Goal: Book appointment/travel/reservation

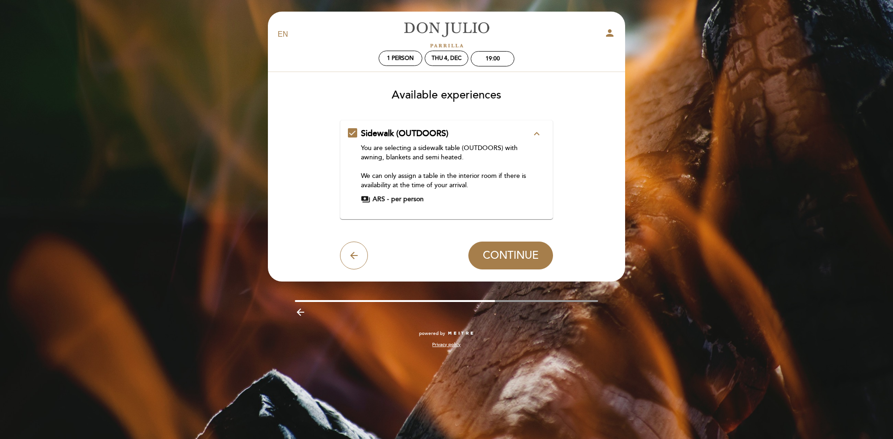
click at [539, 134] on icon "expand_less" at bounding box center [536, 133] width 11 height 11
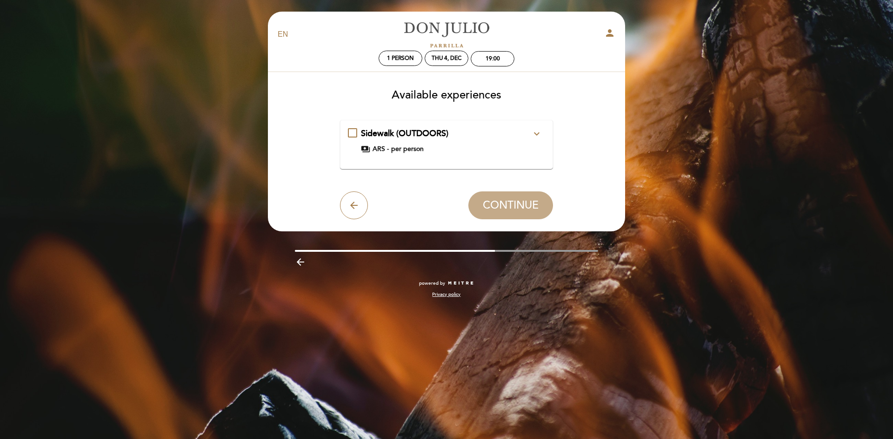
click at [539, 134] on icon "expand_more" at bounding box center [536, 133] width 11 height 11
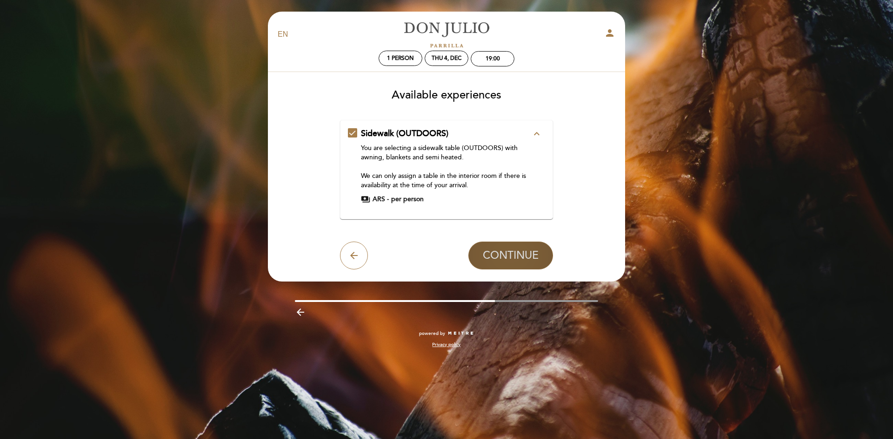
click at [516, 258] on span "CONTINUE" at bounding box center [511, 255] width 56 height 13
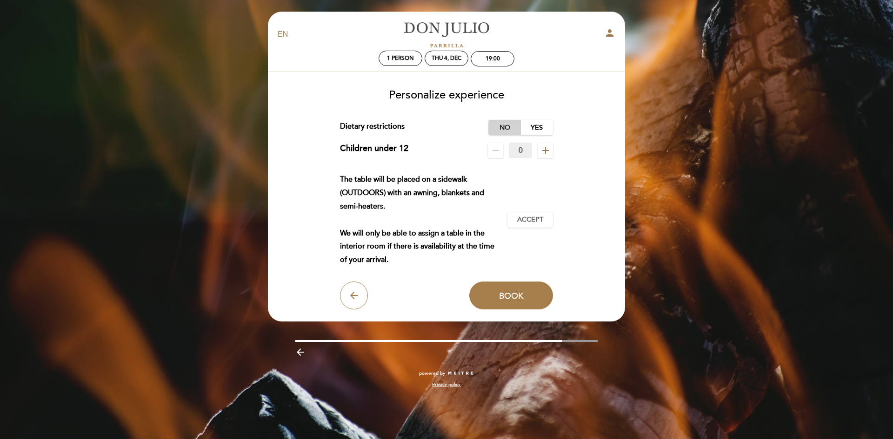
click at [509, 130] on label "No" at bounding box center [504, 127] width 33 height 15
click at [525, 215] on span "Accept" at bounding box center [530, 220] width 26 height 10
click at [484, 66] on div "19:00" at bounding box center [492, 58] width 44 height 15
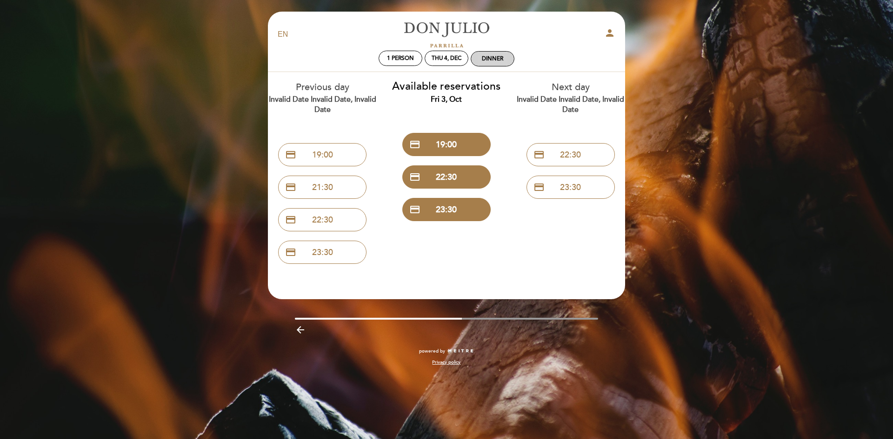
click at [493, 65] on div "Dinner" at bounding box center [492, 59] width 43 height 14
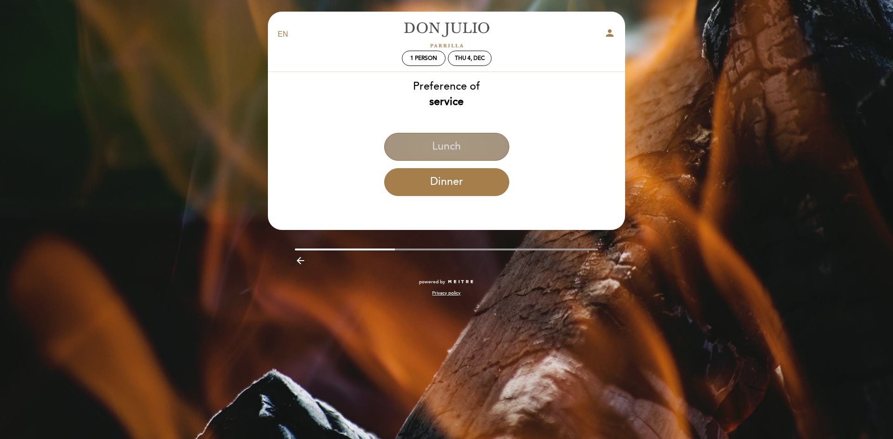
click at [451, 146] on button "Lunch" at bounding box center [446, 147] width 125 height 28
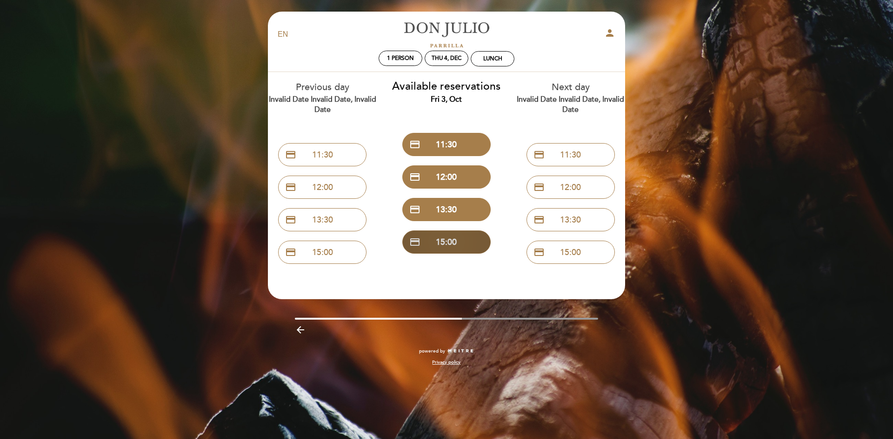
click at [437, 248] on button "credit_card 15:00" at bounding box center [446, 242] width 88 height 23
